Goal: Communication & Community: Answer question/provide support

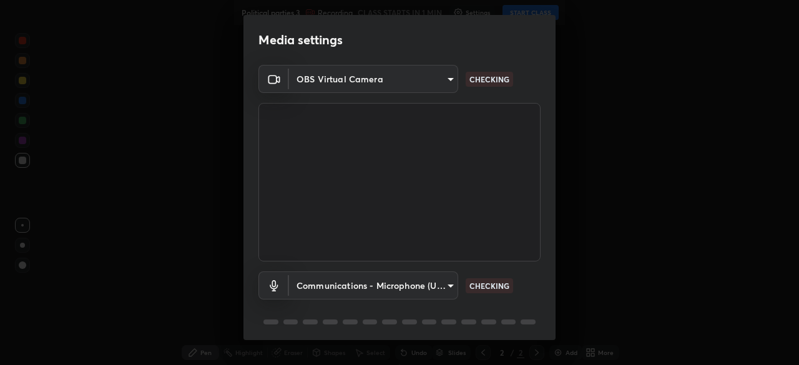
scroll to position [44, 0]
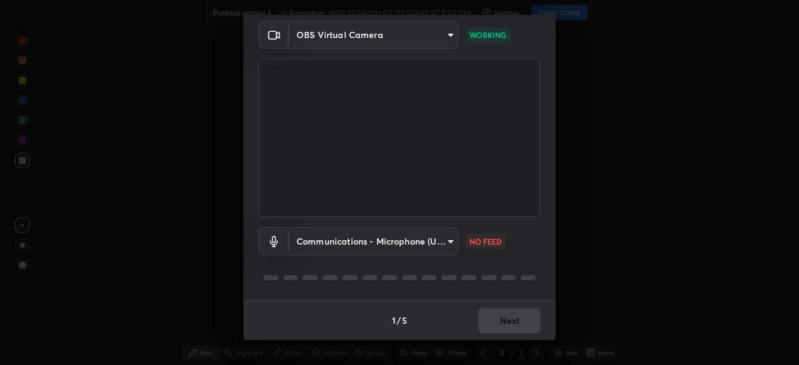
click at [444, 245] on body "Erase all Political parties 3 Recording WAS SCHEDULED TO START AT 5:50 PM Setti…" at bounding box center [399, 182] width 799 height 365
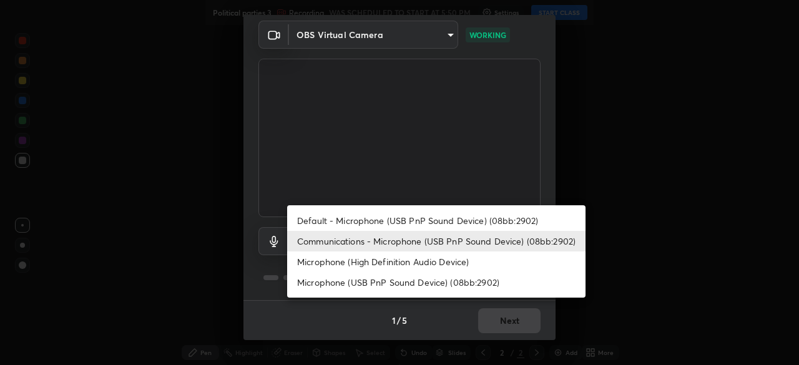
click at [456, 220] on li "Default - Microphone (USB PnP Sound Device) (08bb:2902)" at bounding box center [436, 220] width 298 height 21
type input "default"
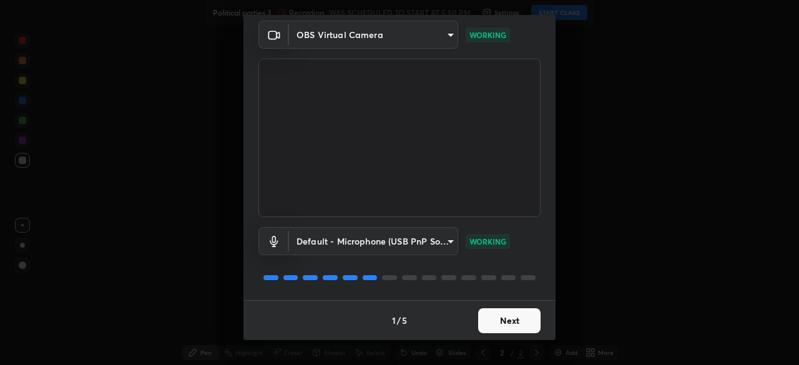
click at [514, 316] on button "Next" at bounding box center [509, 320] width 62 height 25
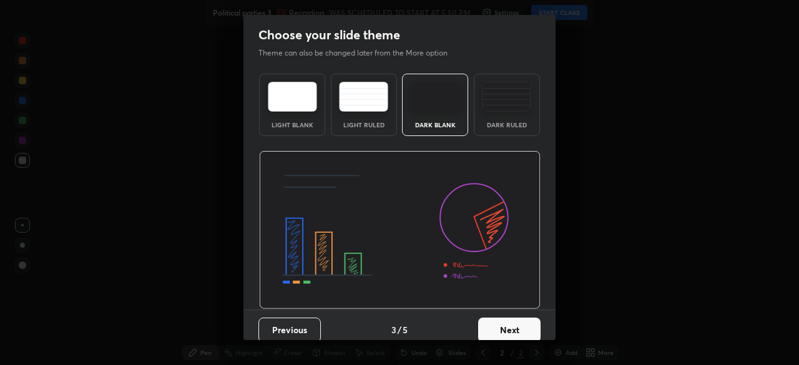
click at [521, 322] on button "Next" at bounding box center [509, 330] width 62 height 25
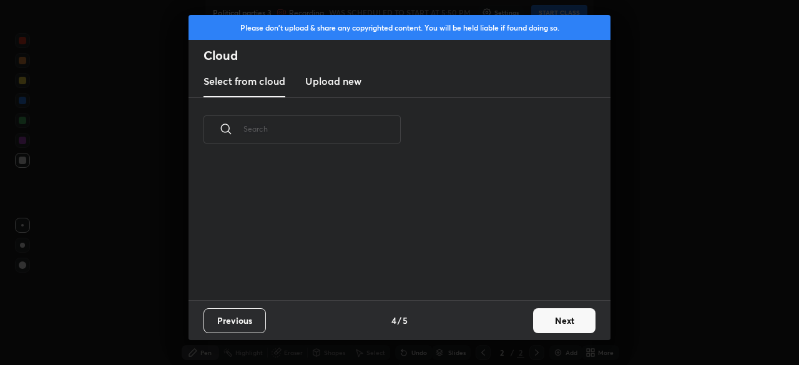
click at [533, 325] on button "Next" at bounding box center [564, 320] width 62 height 25
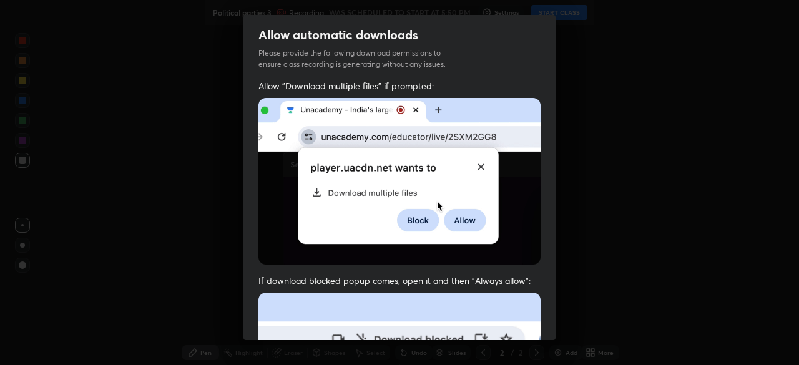
click at [571, 326] on div "Allow automatic downloads Please provide the following download permissions to …" at bounding box center [399, 182] width 799 height 365
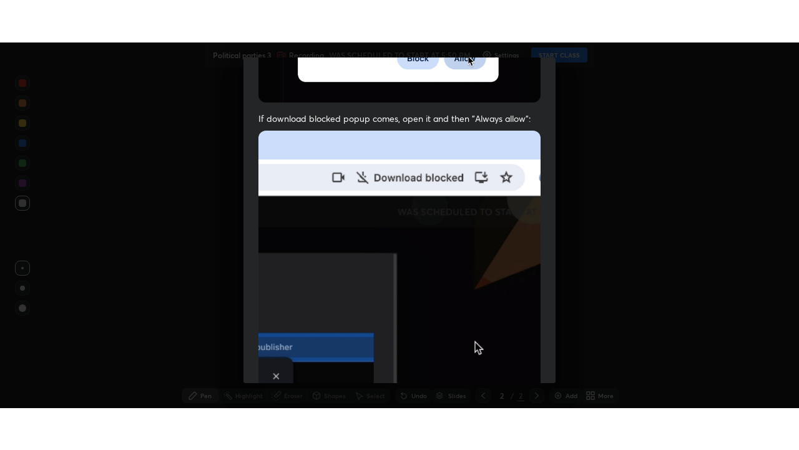
scroll to position [299, 0]
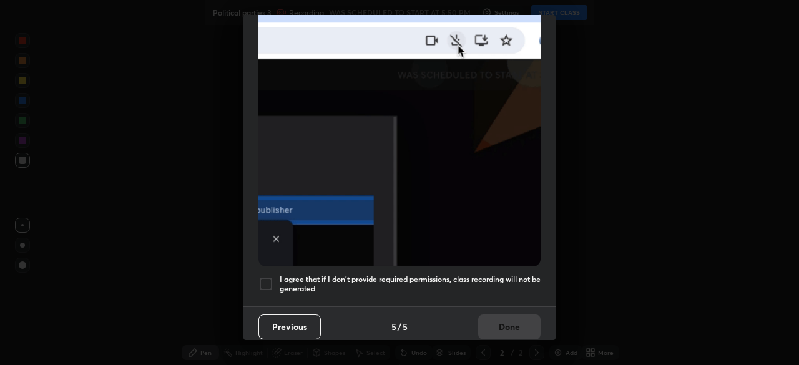
click at [271, 277] on div at bounding box center [265, 284] width 15 height 15
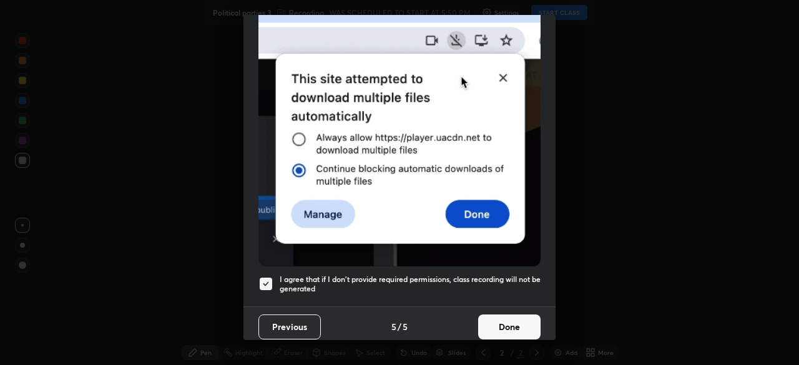
click at [496, 318] on button "Done" at bounding box center [509, 327] width 62 height 25
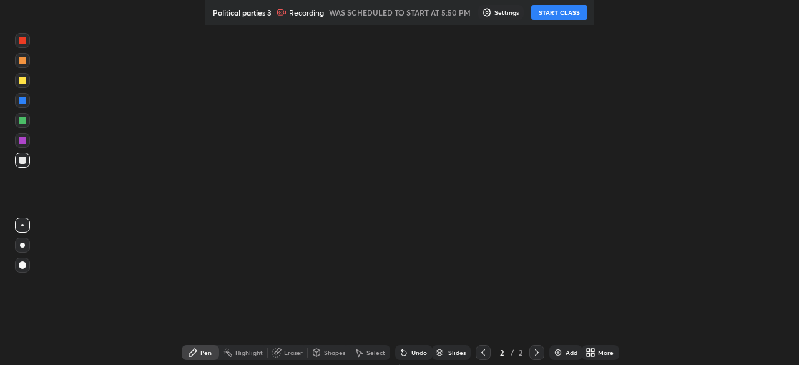
click at [561, 9] on button "START CLASS" at bounding box center [559, 12] width 56 height 15
click at [598, 350] on div "More" at bounding box center [606, 353] width 16 height 6
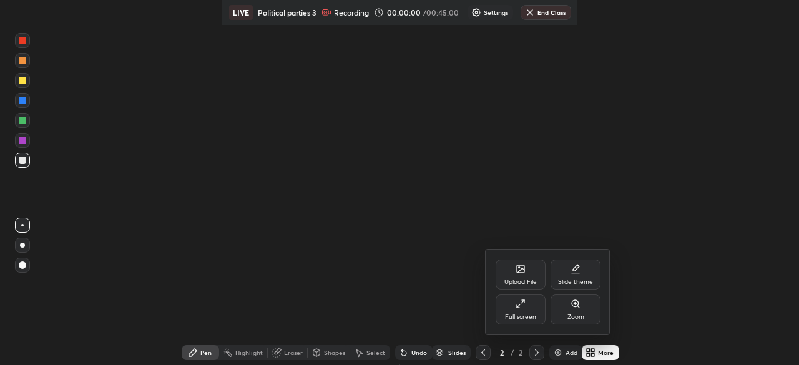
click at [531, 314] on div "Full screen" at bounding box center [520, 317] width 31 height 6
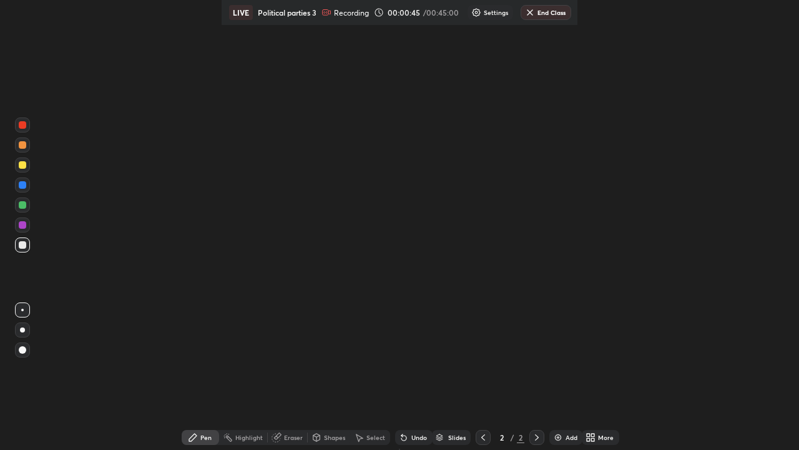
click at [598, 438] on div "More" at bounding box center [606, 437] width 16 height 6
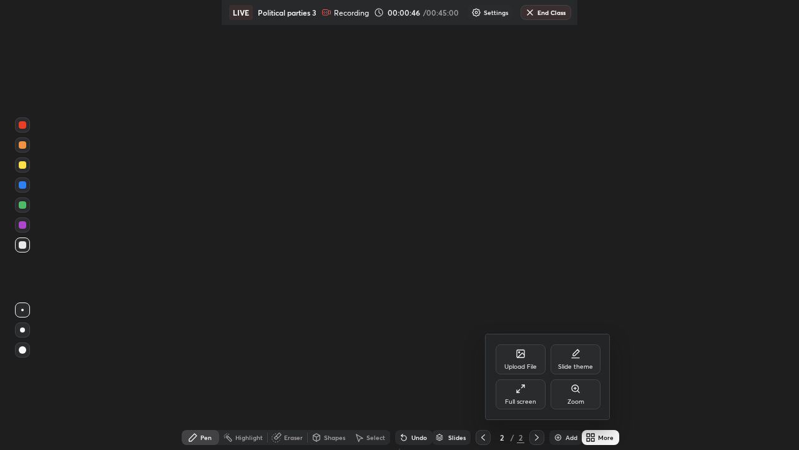
click at [533, 359] on div "Upload File" at bounding box center [521, 359] width 50 height 30
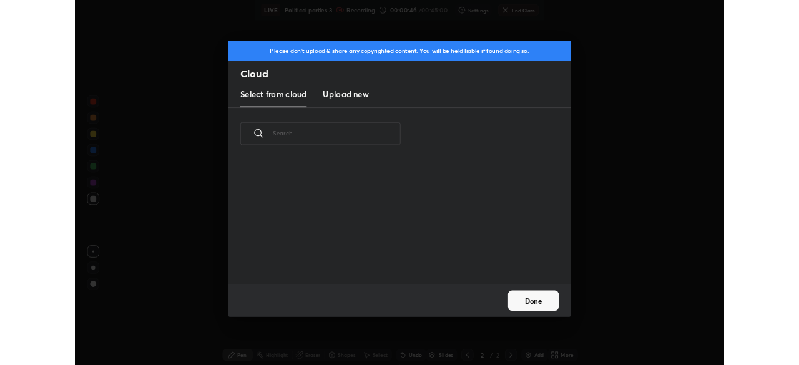
scroll to position [154, 401]
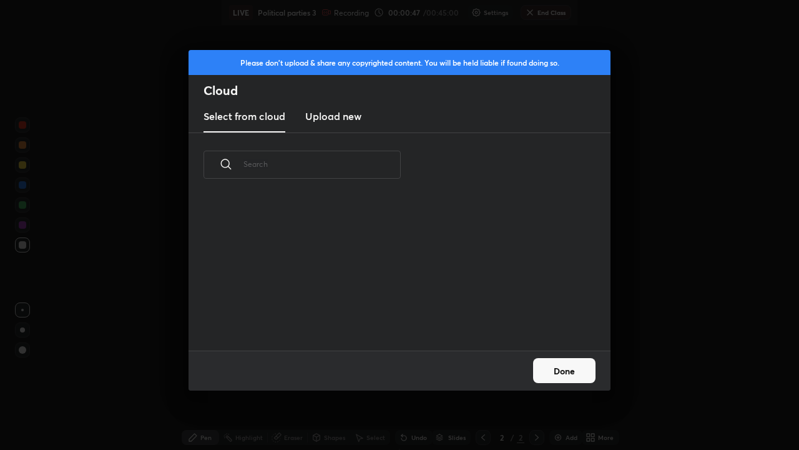
click at [354, 112] on h3 "Upload new" at bounding box center [333, 116] width 56 height 15
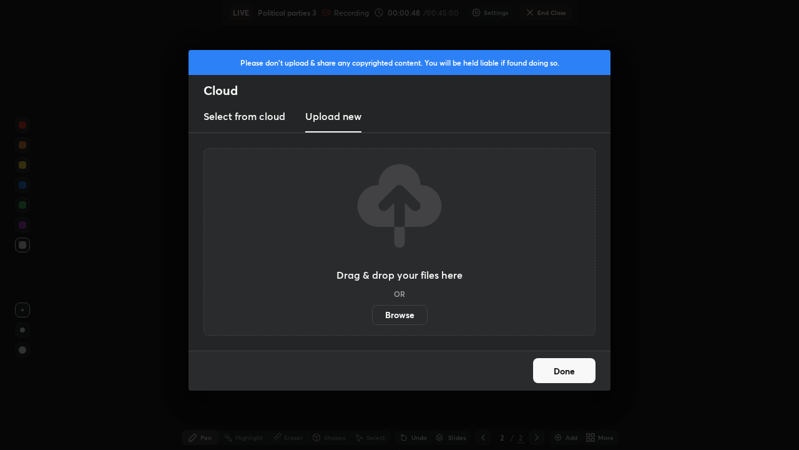
click at [414, 317] on label "Browse" at bounding box center [400, 315] width 56 height 20
click at [372, 317] on input "Browse" at bounding box center [372, 315] width 0 height 20
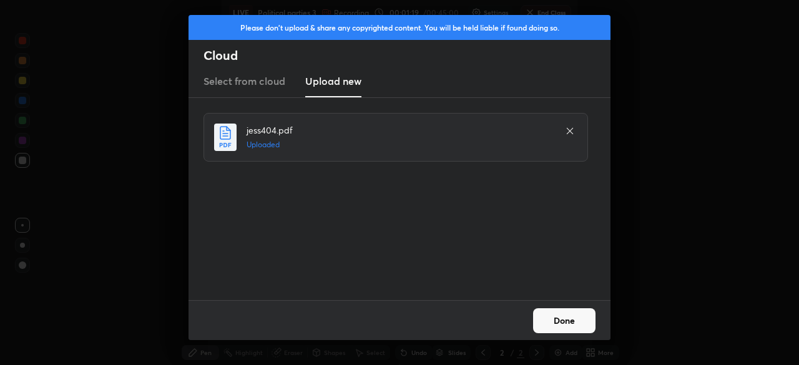
click at [576, 313] on button "Done" at bounding box center [564, 320] width 62 height 25
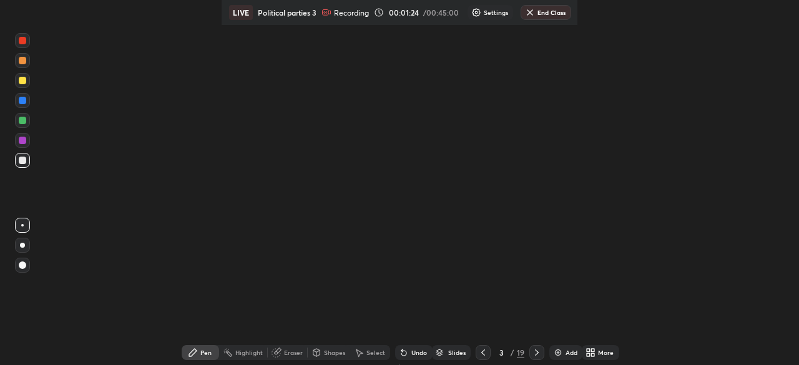
click at [591, 348] on div "More" at bounding box center [600, 352] width 37 height 15
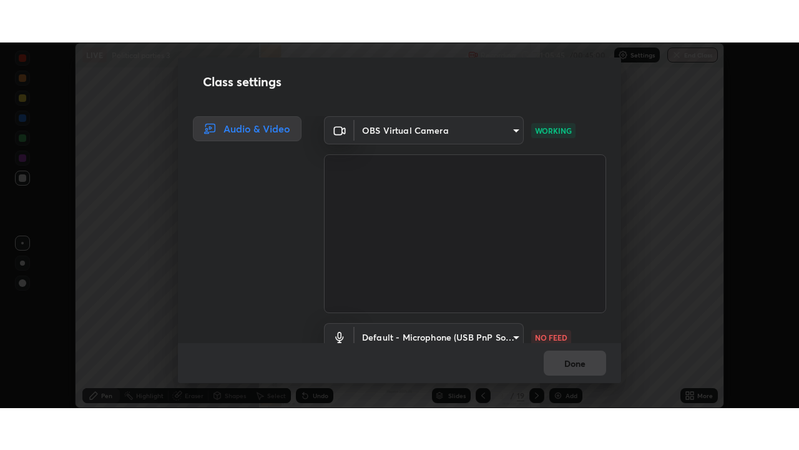
scroll to position [57, 0]
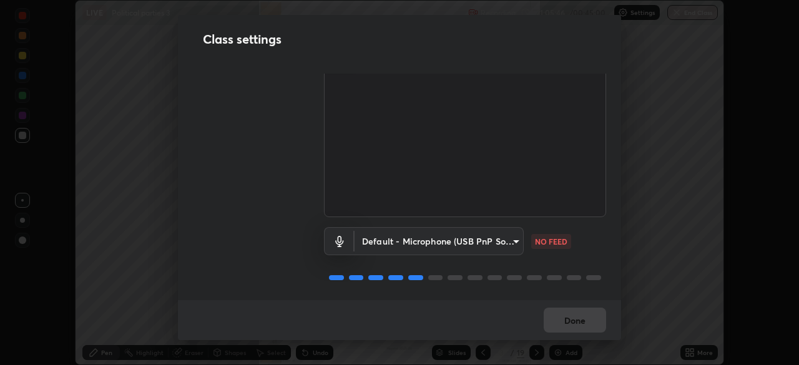
click at [506, 235] on body "Erase all LIVE Political parties 3 Recording 21:05:46 / 00:45:00 Settings End C…" at bounding box center [399, 182] width 799 height 365
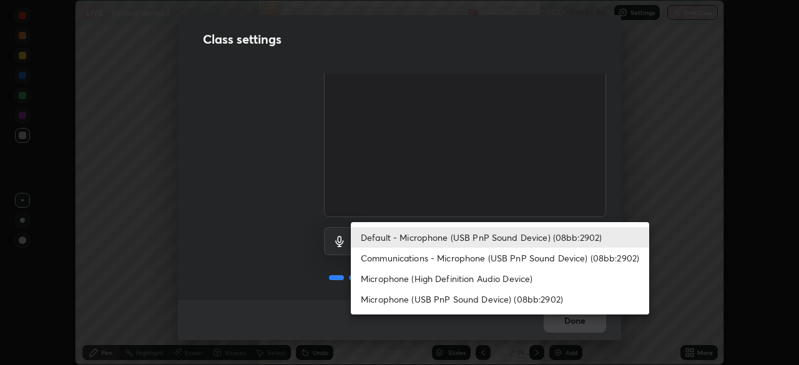
click at [488, 250] on li "Communications - Microphone (USB PnP Sound Device) (08bb:2902)" at bounding box center [500, 258] width 298 height 21
type input "communications"
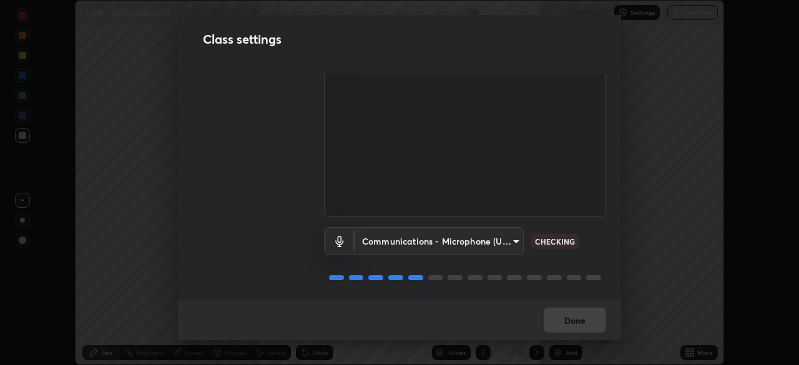
click at [501, 237] on body "Erase all LIVE Political parties 3 Recording 21:05:53 / 00:45:00 Settings End C…" at bounding box center [399, 182] width 799 height 365
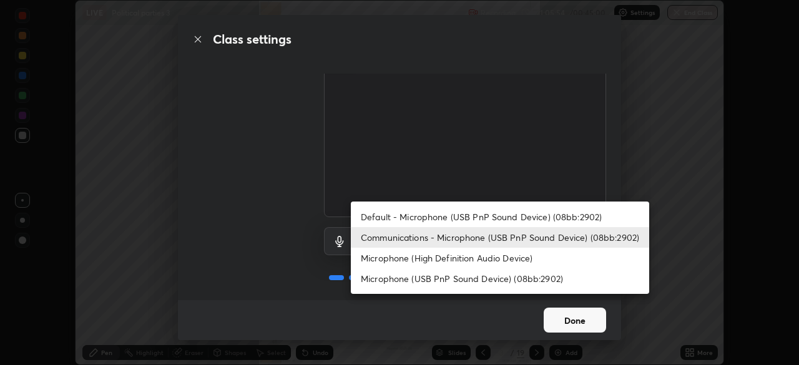
click at [575, 323] on div at bounding box center [399, 182] width 799 height 365
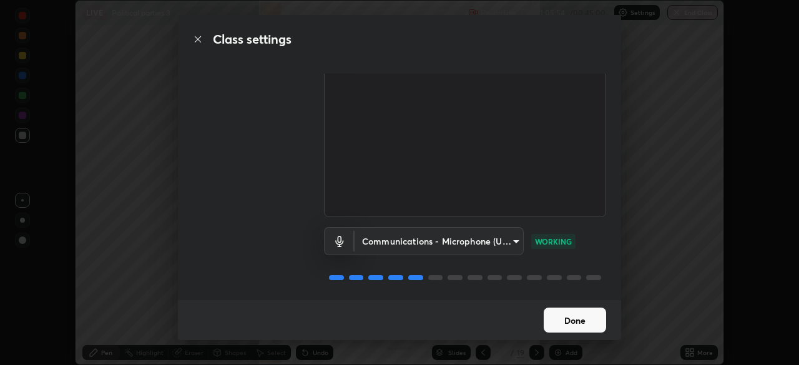
click at [573, 328] on div "Default - Microphone (USB PnP Sound Device) (08bb:2902) Communications - Microp…" at bounding box center [399, 182] width 799 height 365
click at [584, 325] on button "Done" at bounding box center [575, 320] width 62 height 25
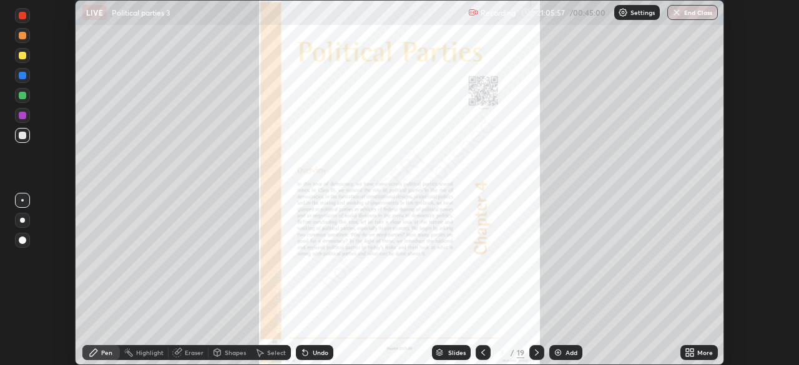
click at [693, 354] on icon at bounding box center [692, 354] width 3 height 3
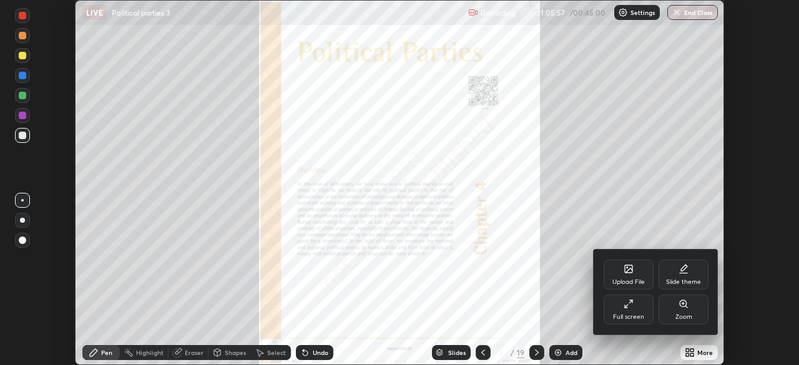
click at [636, 314] on div "Full screen" at bounding box center [628, 317] width 31 height 6
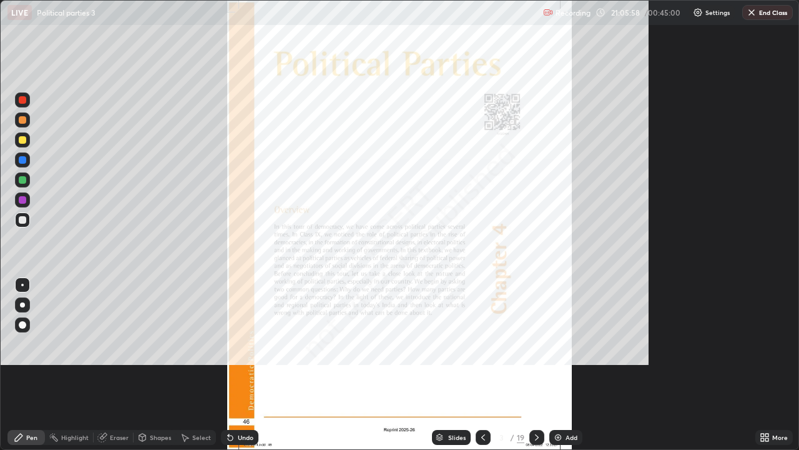
scroll to position [450, 799]
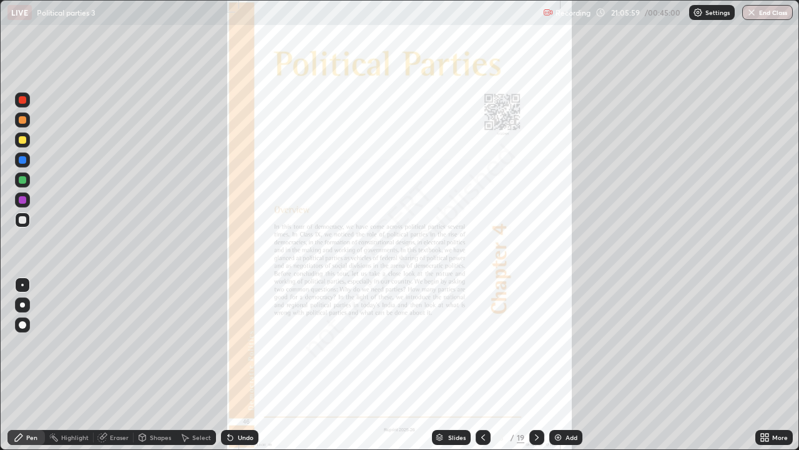
click at [541, 365] on div at bounding box center [536, 437] width 15 height 15
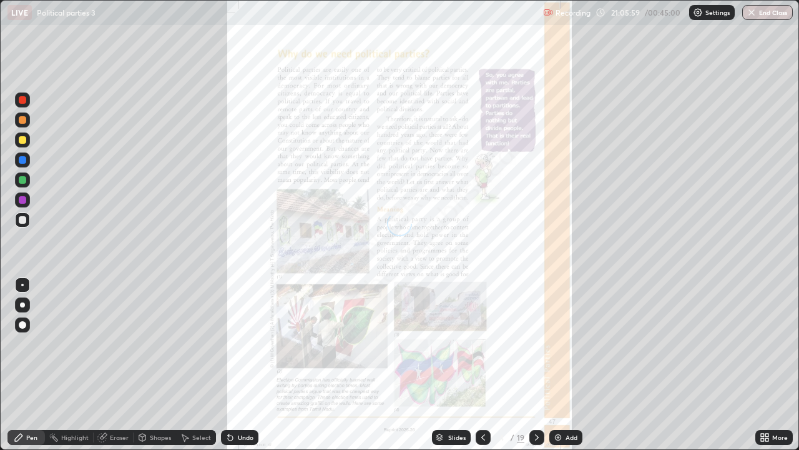
click at [541, 365] on div at bounding box center [536, 437] width 15 height 25
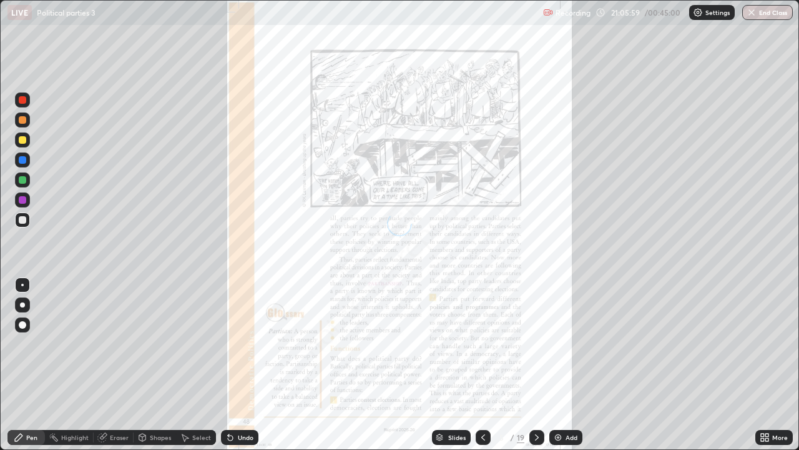
click at [541, 365] on div at bounding box center [536, 437] width 15 height 25
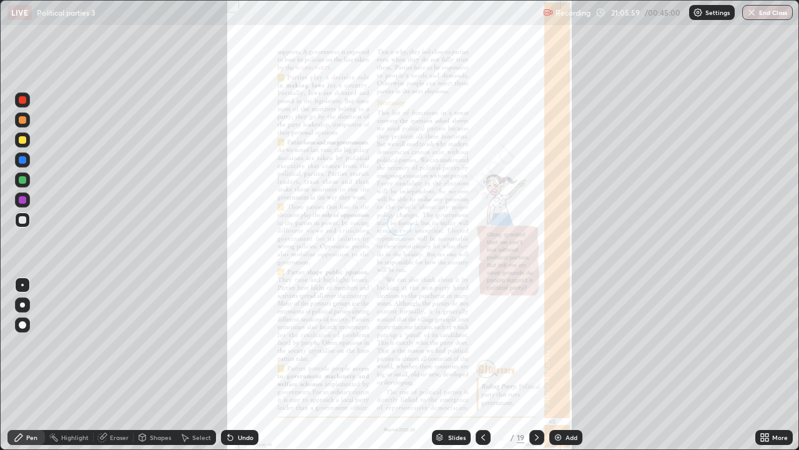
click at [538, 365] on div at bounding box center [536, 437] width 15 height 15
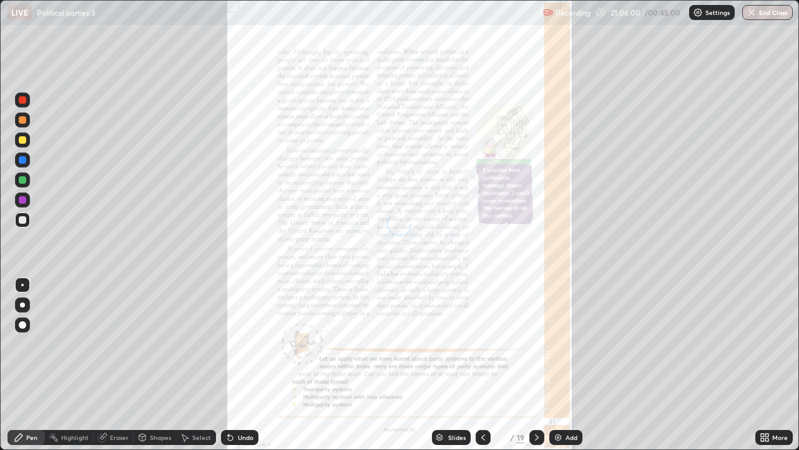
click at [537, 365] on icon at bounding box center [537, 437] width 10 height 10
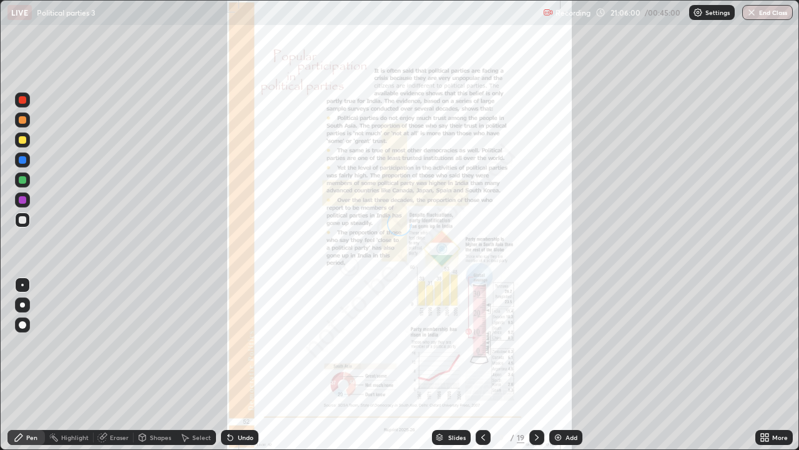
click at [537, 365] on icon at bounding box center [537, 437] width 10 height 10
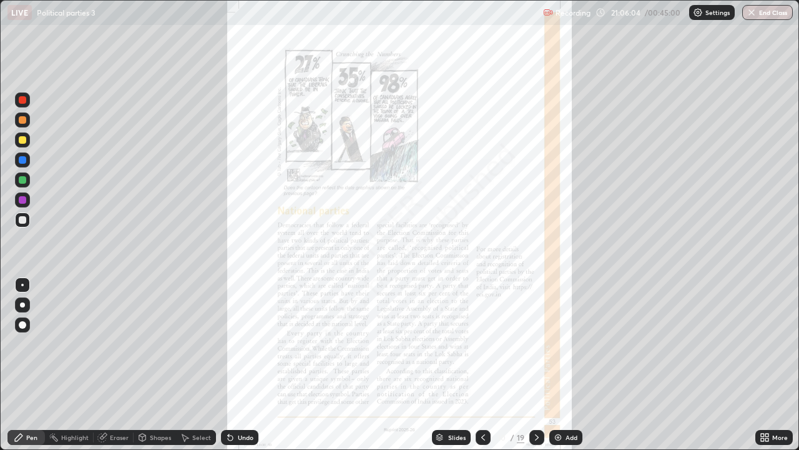
click at [534, 365] on icon at bounding box center [537, 437] width 10 height 10
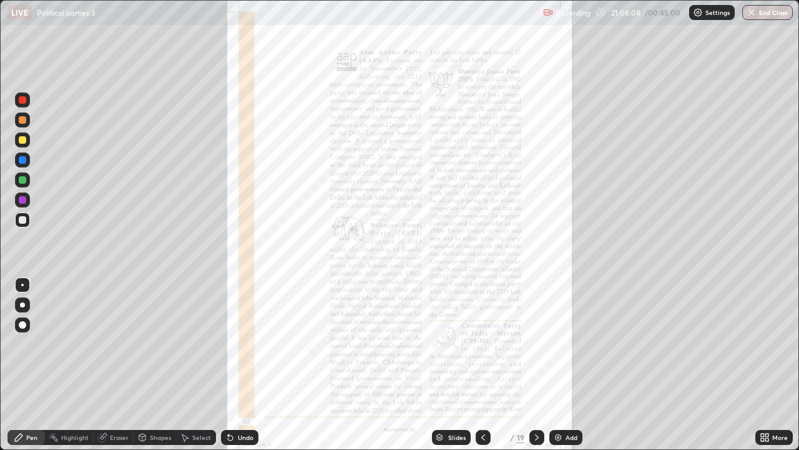
click at [537, 365] on icon at bounding box center [537, 437] width 4 height 6
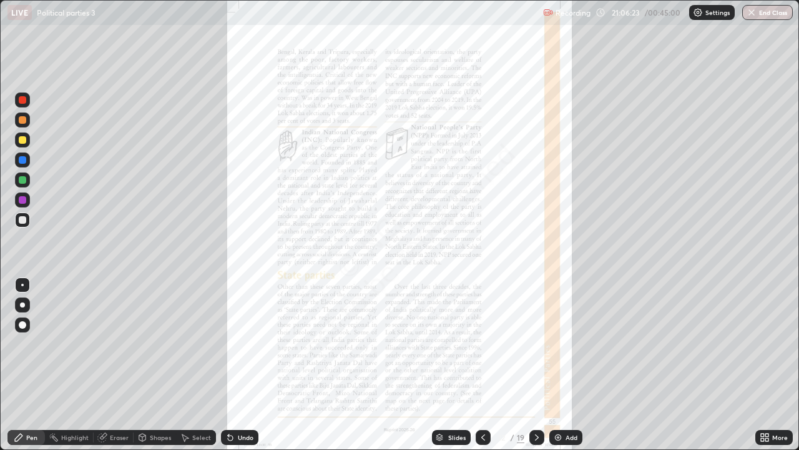
click at [767, 365] on icon at bounding box center [765, 437] width 10 height 10
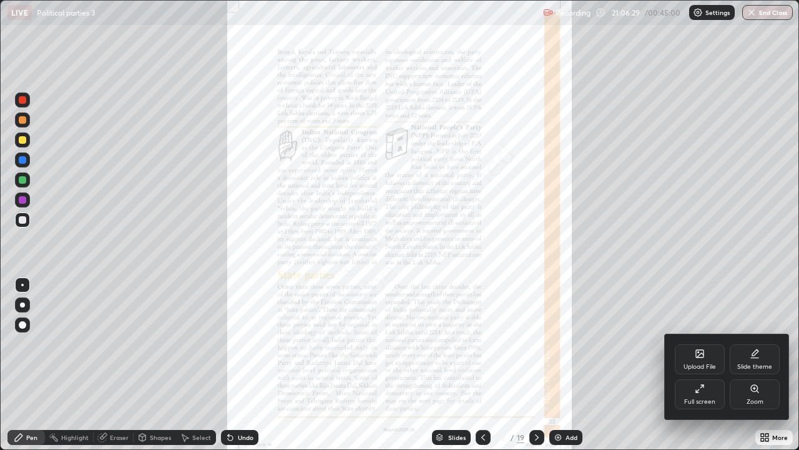
click at [754, 365] on div "Zoom" at bounding box center [755, 394] width 50 height 30
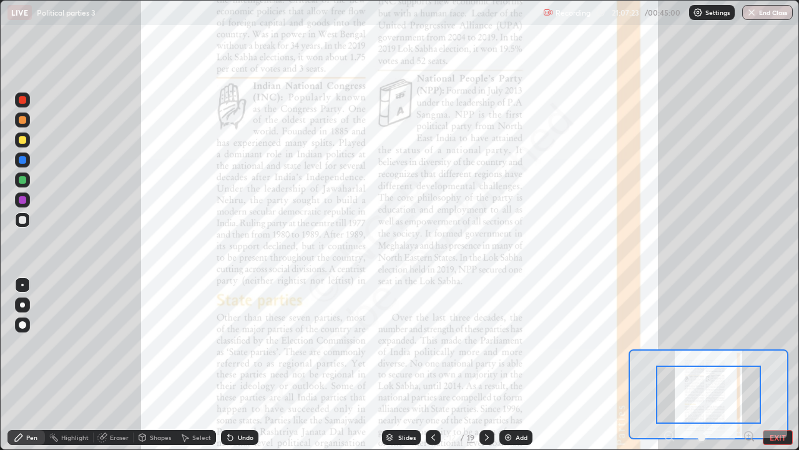
click at [79, 365] on div "Highlight" at bounding box center [74, 437] width 27 height 6
click at [73, 365] on div "Highlight" at bounding box center [74, 437] width 27 height 6
click at [31, 365] on div "Pen" at bounding box center [31, 437] width 11 height 6
click at [29, 323] on div at bounding box center [22, 324] width 15 height 15
click at [74, 365] on div "Highlight" at bounding box center [74, 437] width 27 height 6
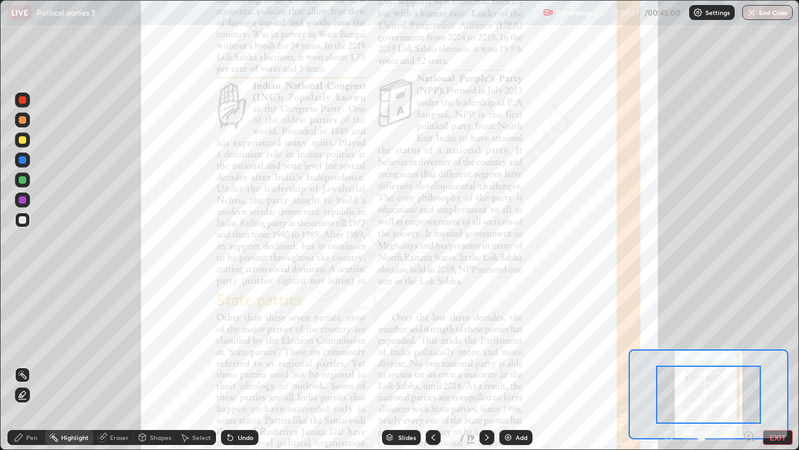
click at [23, 100] on div at bounding box center [22, 99] width 7 height 7
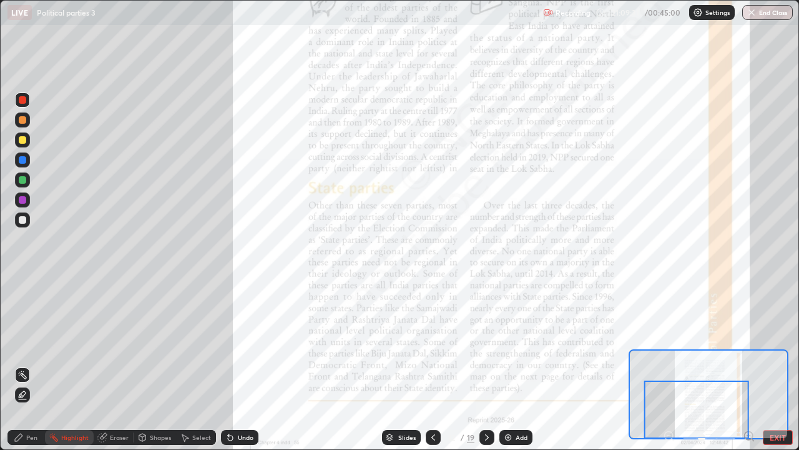
click at [699, 365] on div at bounding box center [696, 409] width 105 height 58
click at [779, 365] on button "EXIT" at bounding box center [778, 437] width 30 height 15
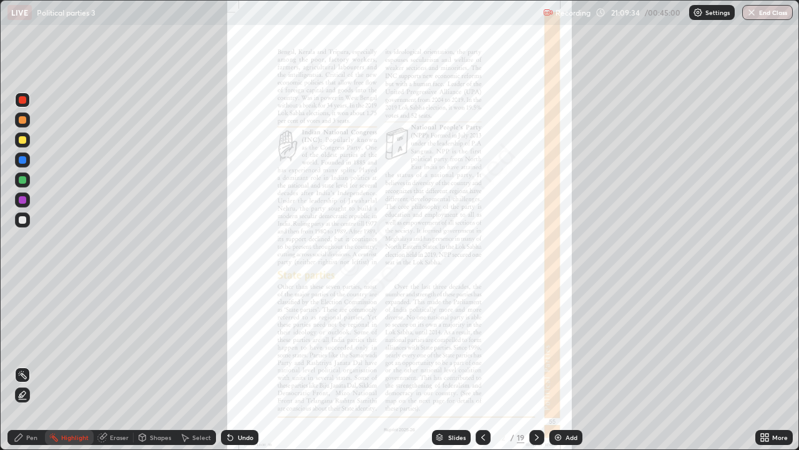
click at [488, 365] on div at bounding box center [483, 437] width 15 height 15
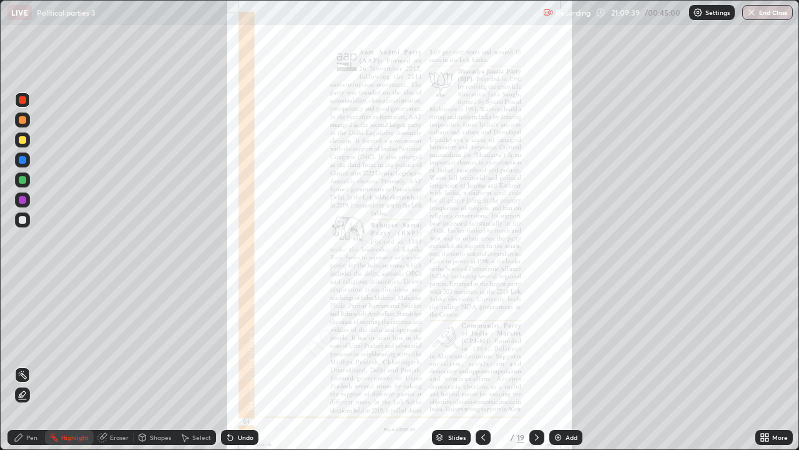
click at [534, 365] on icon at bounding box center [537, 437] width 10 height 10
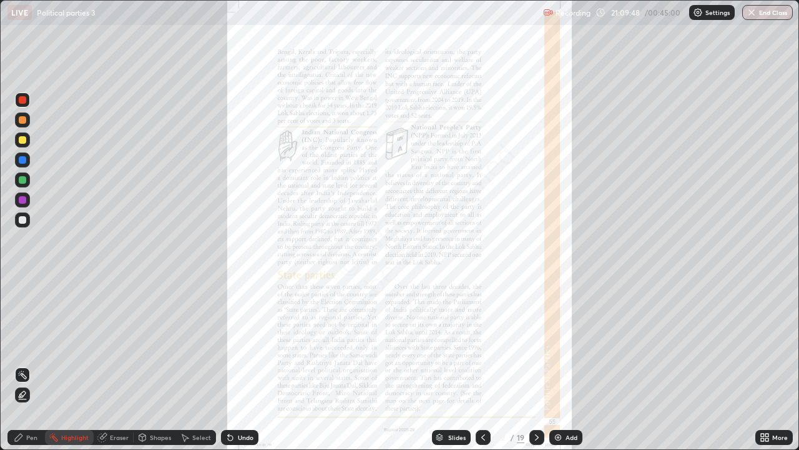
click at [767, 365] on icon at bounding box center [766, 434] width 3 height 3
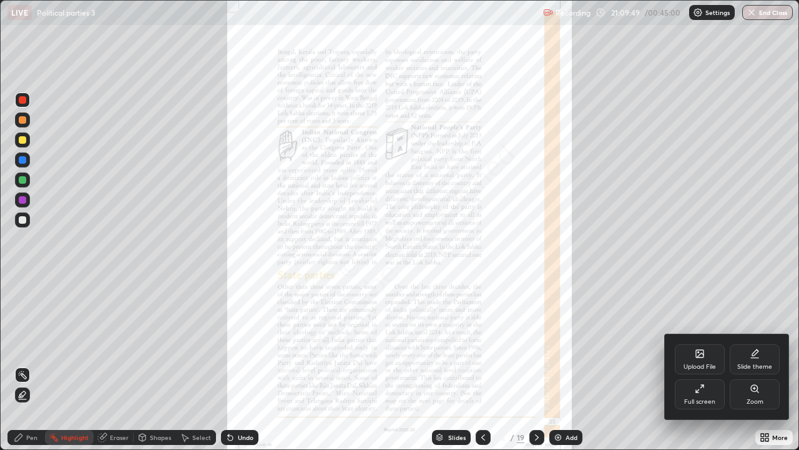
click at [757, 365] on div "Zoom" at bounding box center [755, 401] width 17 height 6
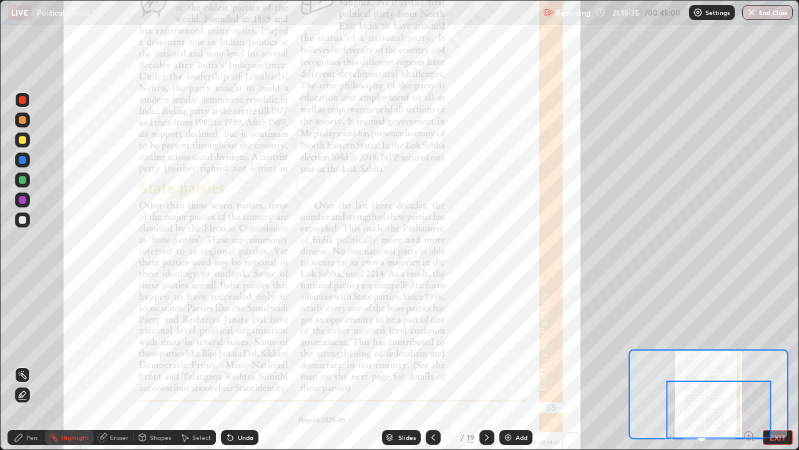
click at [492, 365] on div at bounding box center [487, 437] width 15 height 25
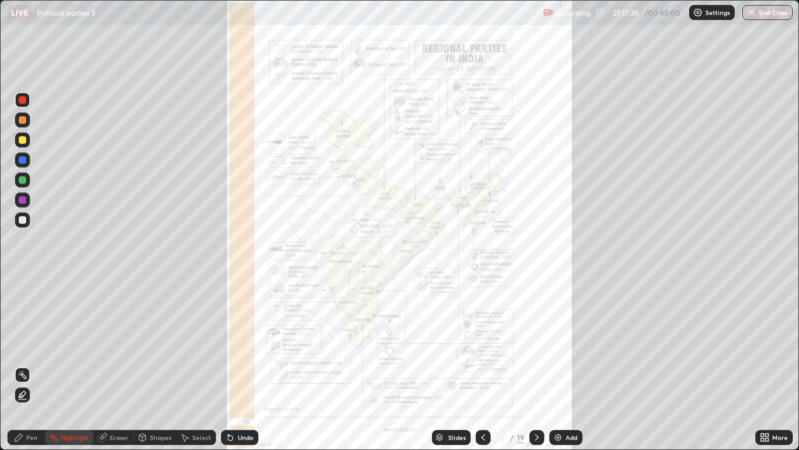
click at [536, 365] on icon at bounding box center [537, 437] width 10 height 10
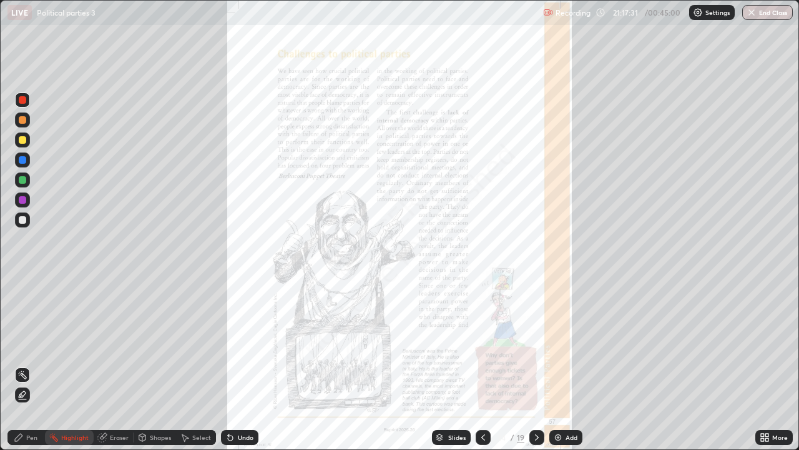
click at [775, 365] on div "More" at bounding box center [773, 437] width 37 height 15
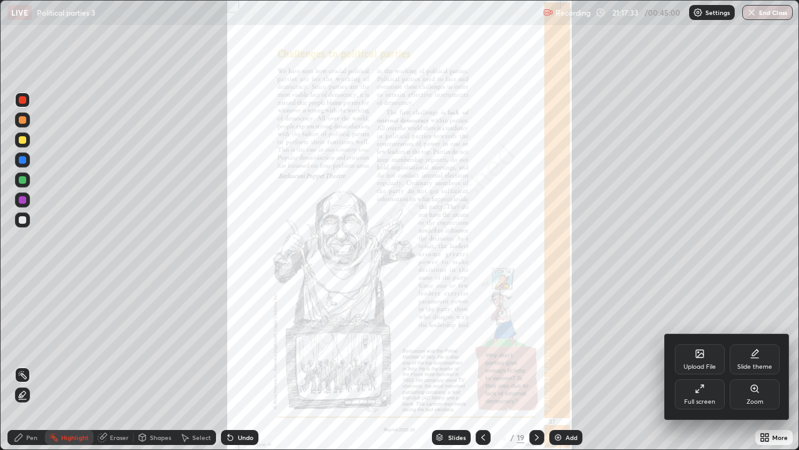
click at [754, 365] on icon at bounding box center [754, 388] width 2 height 0
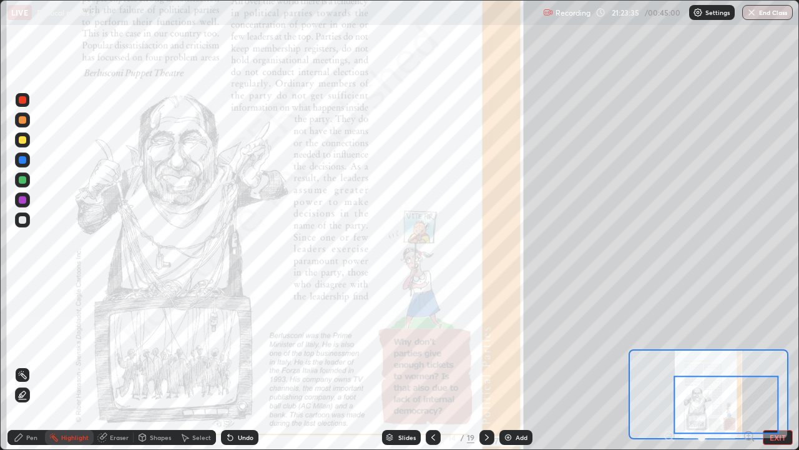
click at [486, 365] on icon at bounding box center [487, 437] width 10 height 10
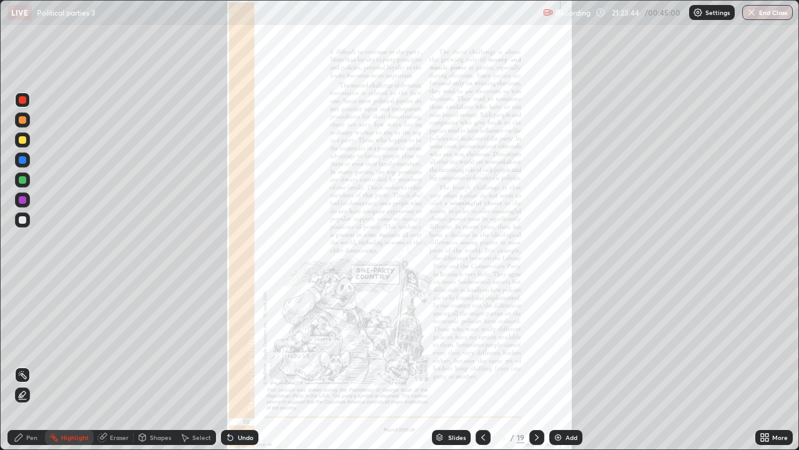
click at [765, 365] on icon at bounding box center [766, 434] width 3 height 3
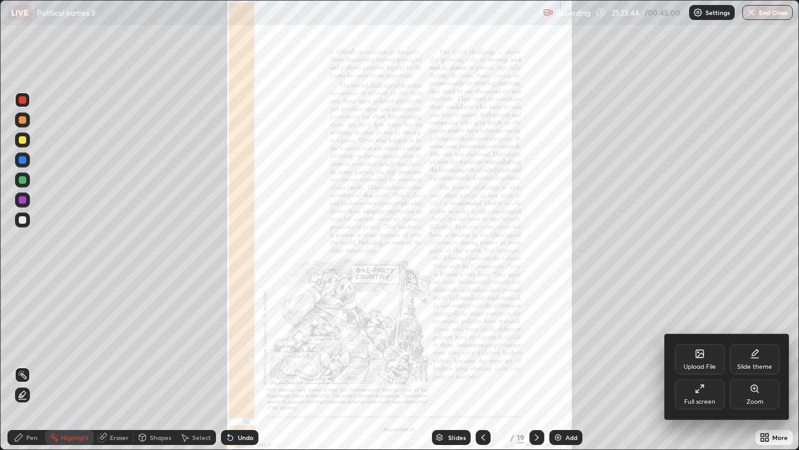
click at [759, 365] on div "Zoom" at bounding box center [755, 394] width 50 height 30
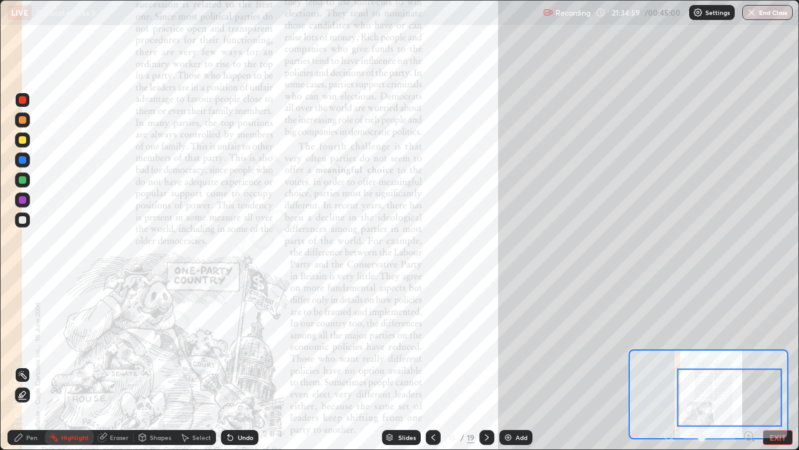
click at [493, 365] on div at bounding box center [487, 437] width 15 height 15
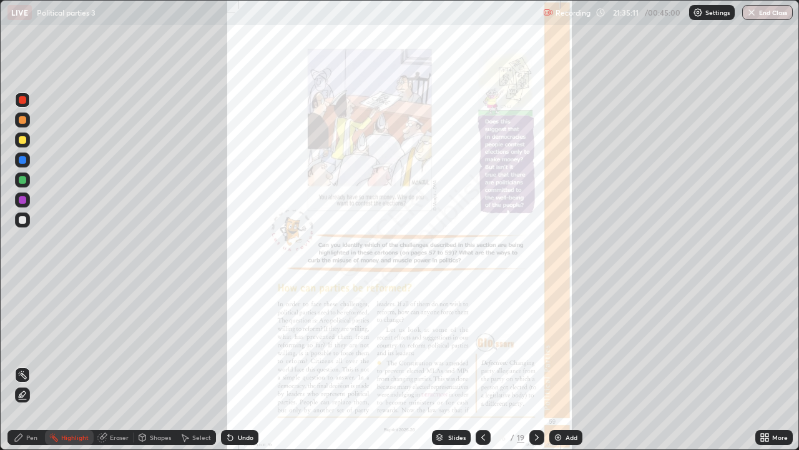
click at [774, 365] on div "More" at bounding box center [780, 437] width 16 height 6
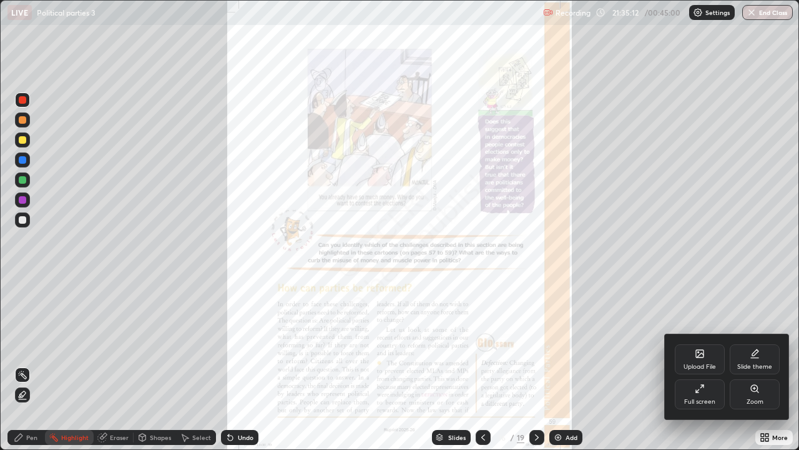
click at [757, 365] on div "Zoom" at bounding box center [755, 394] width 50 height 30
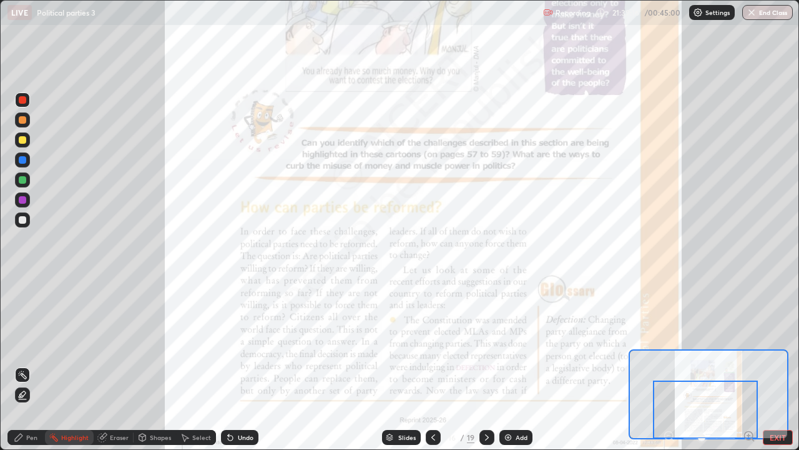
click at [491, 365] on div at bounding box center [487, 437] width 15 height 15
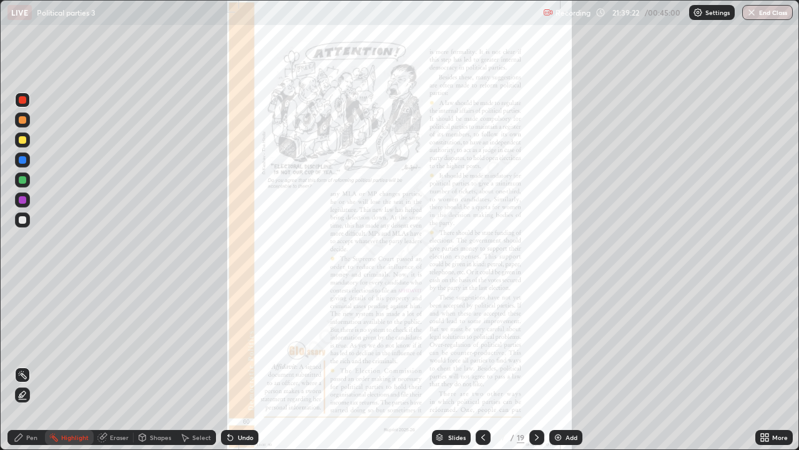
click at [772, 365] on div "More" at bounding box center [780, 437] width 16 height 6
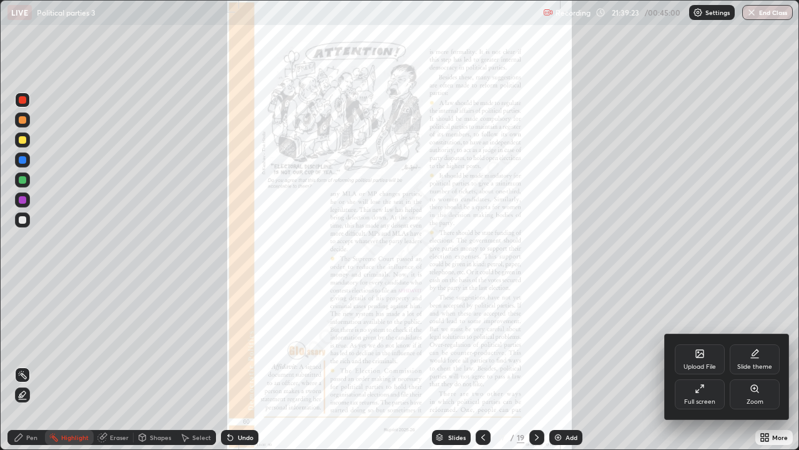
click at [755, 365] on div "Zoom" at bounding box center [755, 394] width 50 height 30
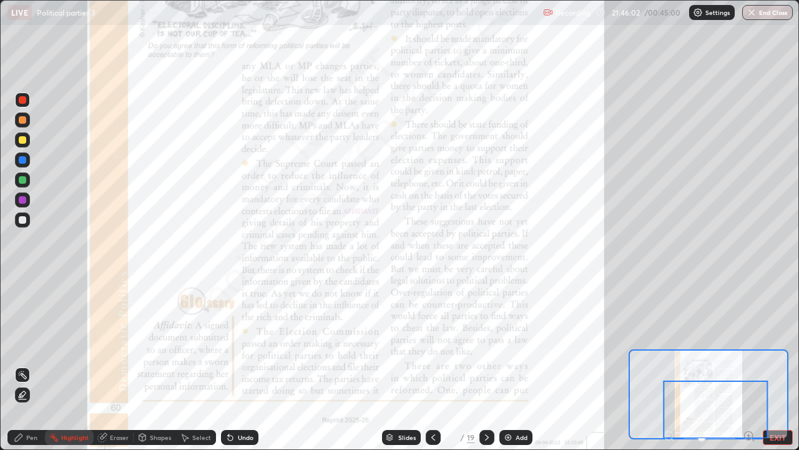
click at [771, 11] on button "End Class" at bounding box center [767, 12] width 51 height 15
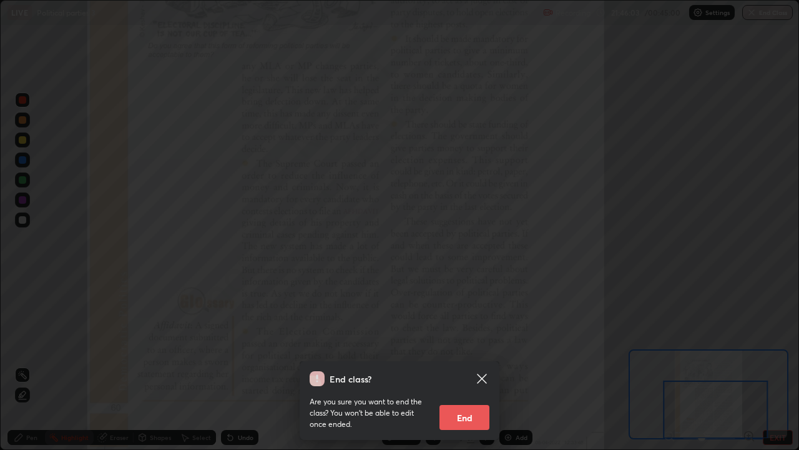
click at [467, 365] on button "End" at bounding box center [465, 417] width 50 height 25
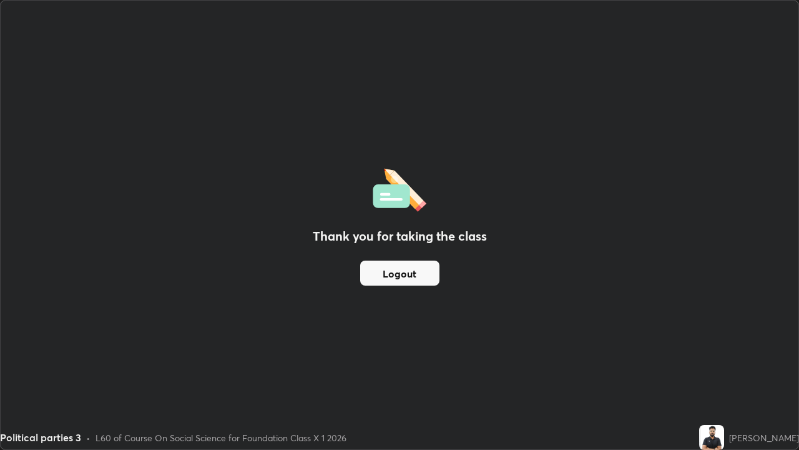
click at [425, 271] on button "Logout" at bounding box center [399, 272] width 79 height 25
